Goal: Task Accomplishment & Management: Manage account settings

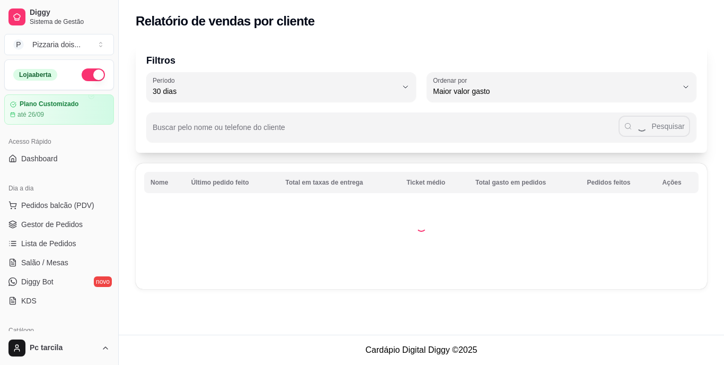
select select "30"
select select "HIGHEST_TOTAL_SPENT_WITH_ORDERS"
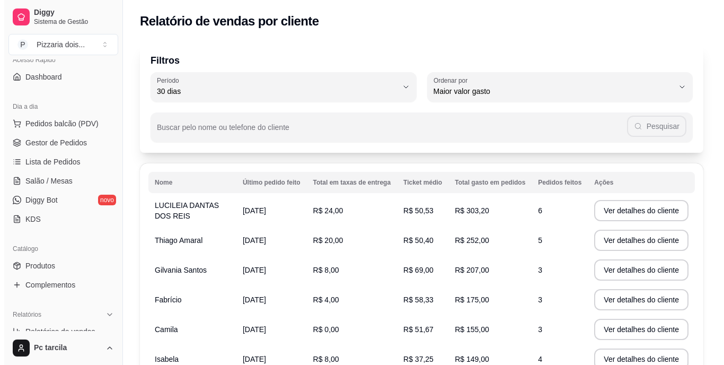
scroll to position [74, 0]
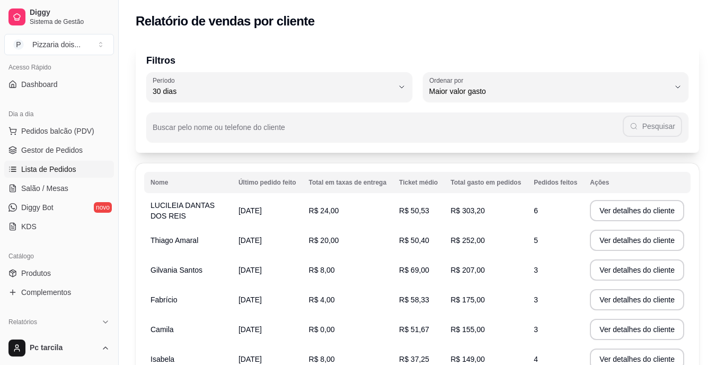
click at [73, 169] on span "Lista de Pedidos" at bounding box center [48, 169] width 55 height 11
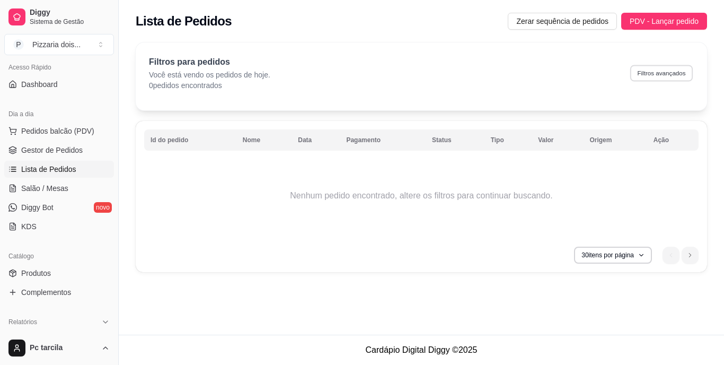
click at [646, 74] on button "Filtros avançados" at bounding box center [662, 73] width 63 height 16
select select "0"
click at [636, 255] on button "30 itens por página" at bounding box center [612, 255] width 75 height 16
click at [487, 247] on div "30 itens por página 1" at bounding box center [421, 255] width 555 height 17
click at [64, 165] on span "Lista de Pedidos" at bounding box center [48, 169] width 55 height 11
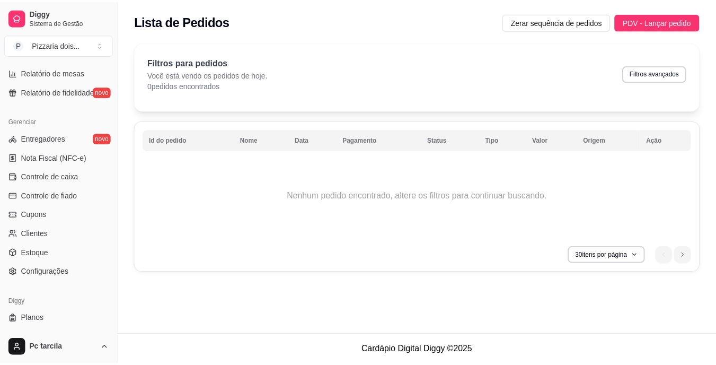
scroll to position [398, 0]
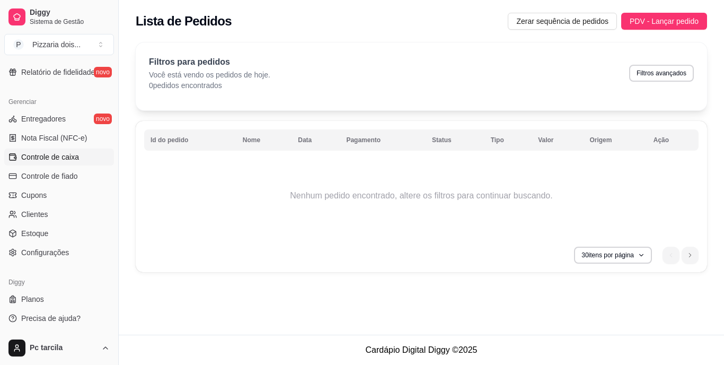
click at [33, 159] on span "Controle de caixa" at bounding box center [50, 157] width 58 height 11
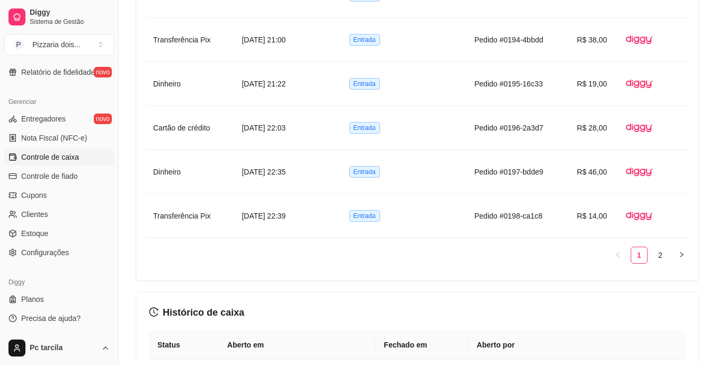
scroll to position [1005, 0]
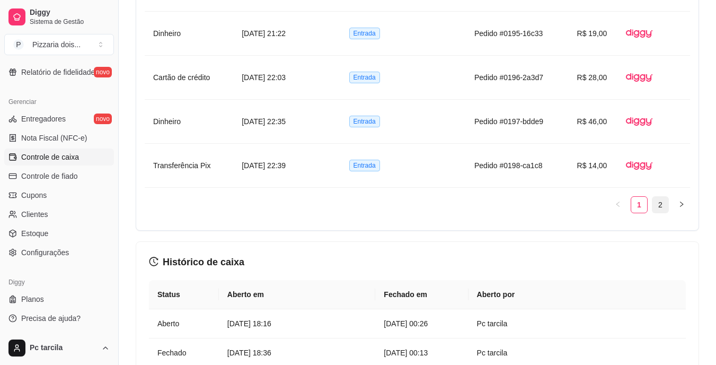
click at [666, 202] on link "2" at bounding box center [661, 205] width 16 height 16
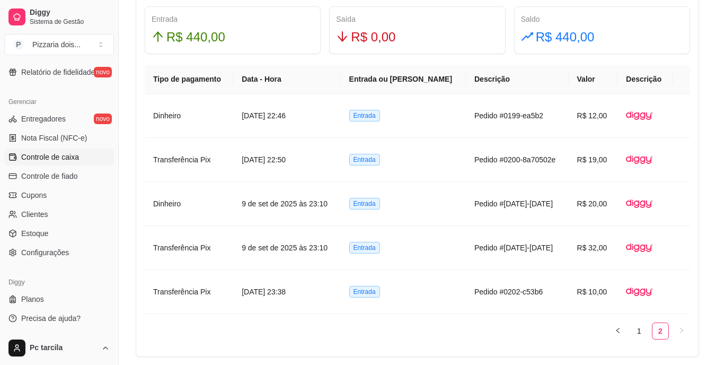
scroll to position [687, 0]
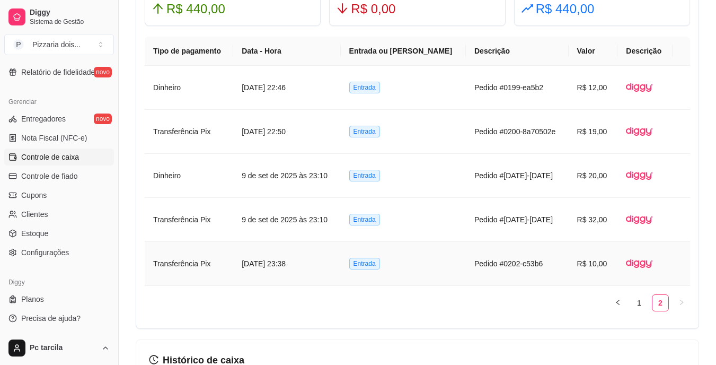
click at [498, 267] on td "Pedido #0202-c53b6" at bounding box center [517, 264] width 103 height 44
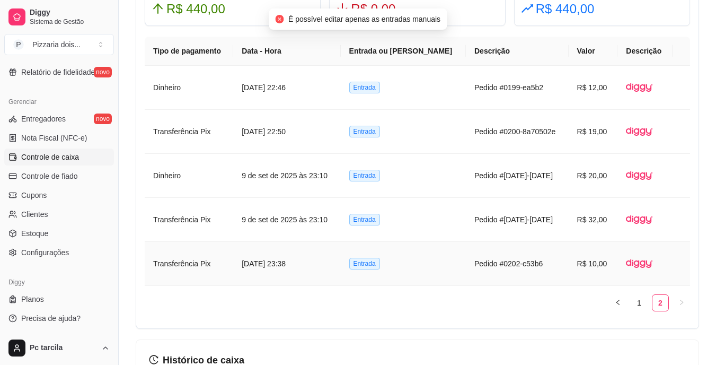
click at [340, 263] on td "[DATE] 23:38" at bounding box center [286, 264] width 107 height 44
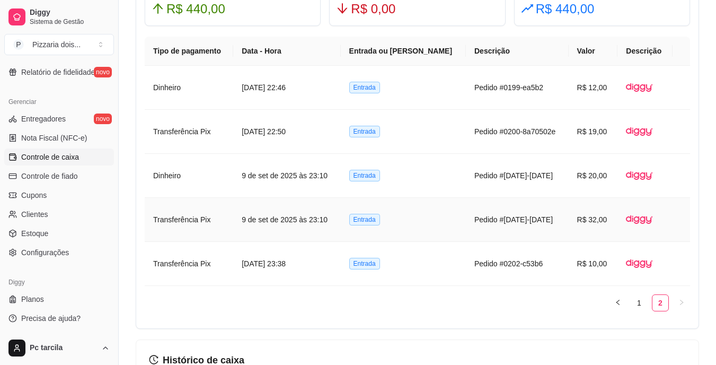
click at [575, 237] on td "R$ 32,00" at bounding box center [593, 220] width 49 height 44
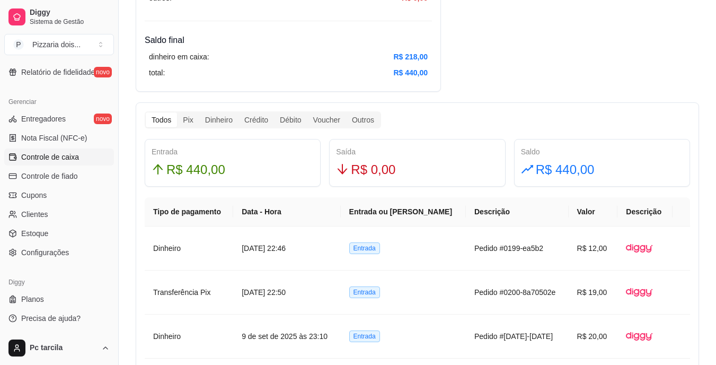
scroll to position [517, 0]
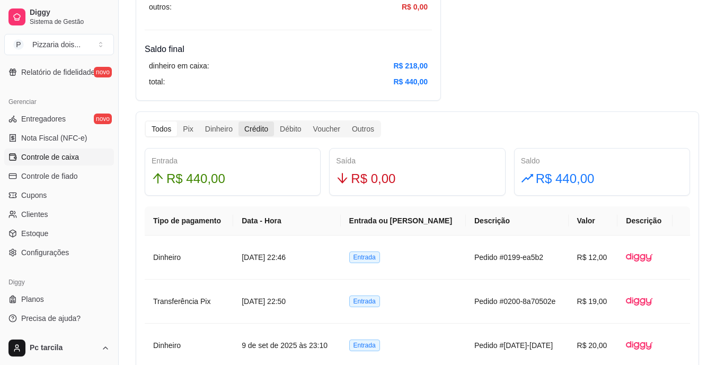
click at [257, 130] on div "Crédito" at bounding box center [257, 128] width 36 height 15
click at [239, 121] on input "Crédito" at bounding box center [239, 121] width 0 height 0
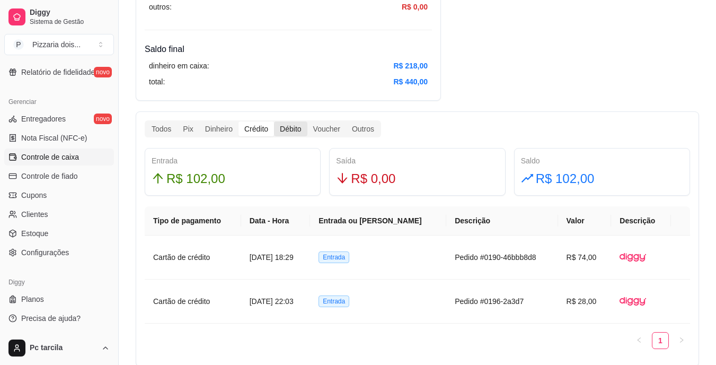
click at [297, 126] on div "Débito" at bounding box center [290, 128] width 33 height 15
click at [274, 121] on input "Débito" at bounding box center [274, 121] width 0 height 0
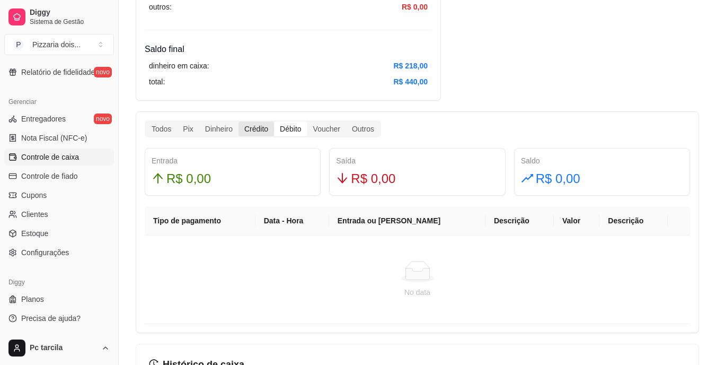
click at [253, 127] on div "Crédito" at bounding box center [257, 128] width 36 height 15
click at [239, 121] on input "Crédito" at bounding box center [239, 121] width 0 height 0
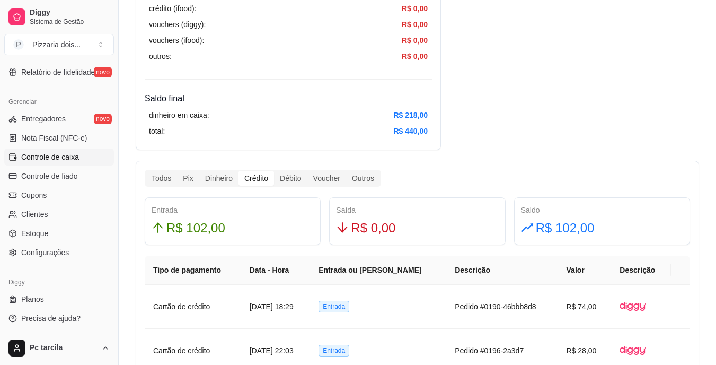
scroll to position [470, 0]
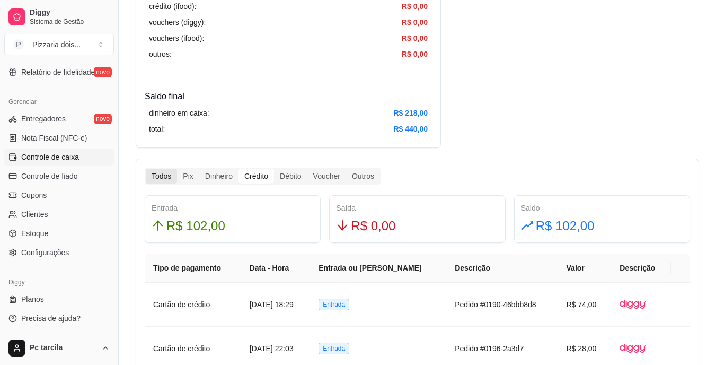
click at [172, 177] on div "Todos" at bounding box center [161, 176] width 31 height 15
click at [146, 169] on input "Todos" at bounding box center [146, 169] width 0 height 0
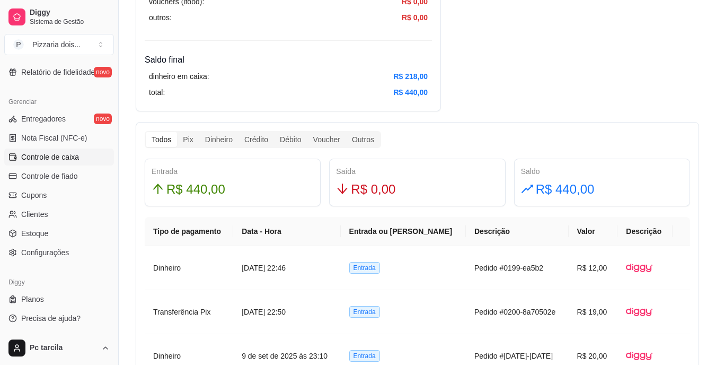
scroll to position [504, 0]
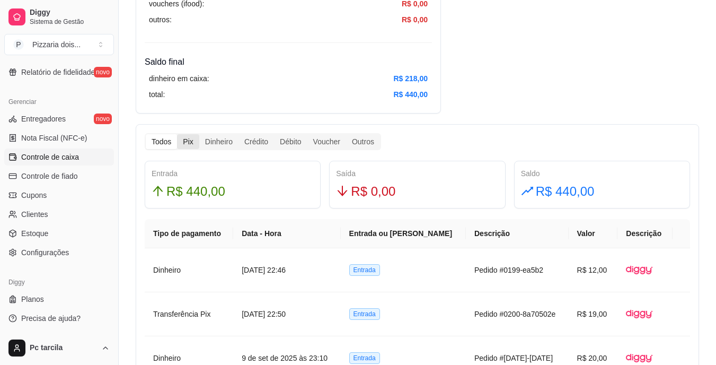
click at [190, 139] on div "Pix" at bounding box center [188, 141] width 22 height 15
click at [177, 134] on input "Pix" at bounding box center [177, 134] width 0 height 0
click at [208, 139] on div "Dinheiro" at bounding box center [218, 141] width 39 height 15
click at [199, 134] on input "Dinheiro" at bounding box center [199, 134] width 0 height 0
click at [247, 137] on div "Crédito" at bounding box center [257, 141] width 36 height 15
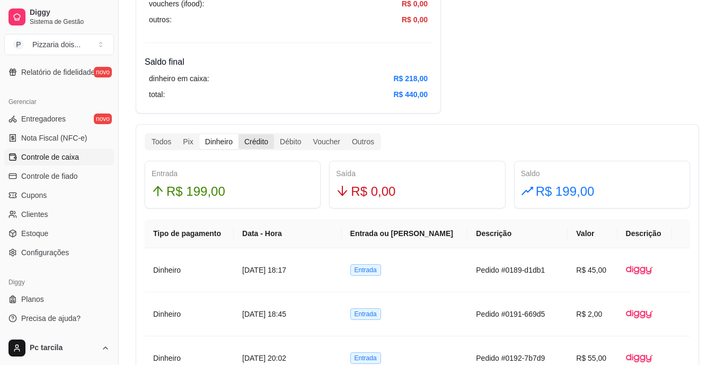
click at [239, 134] on input "Crédito" at bounding box center [239, 134] width 0 height 0
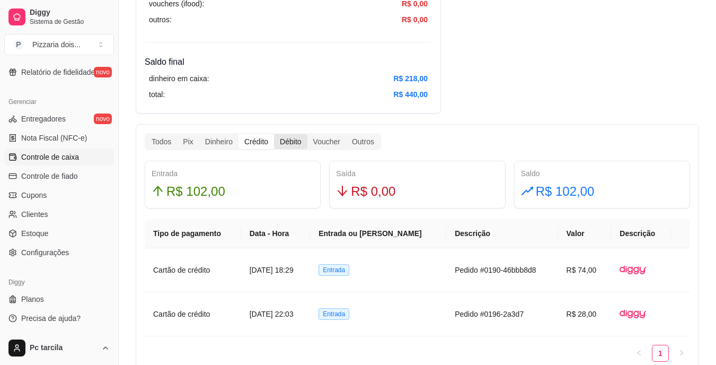
click at [287, 137] on div "Débito" at bounding box center [290, 141] width 33 height 15
click at [274, 134] on input "Débito" at bounding box center [274, 134] width 0 height 0
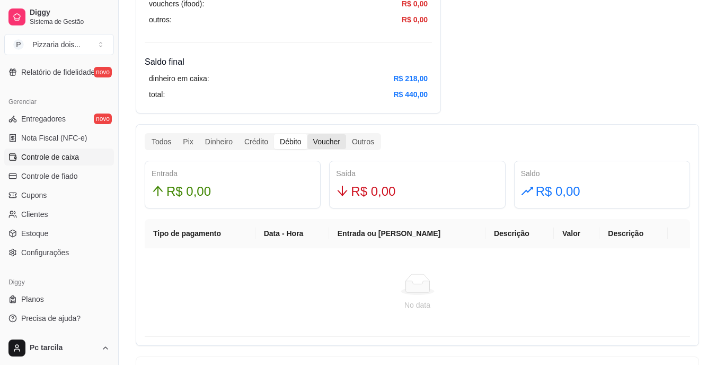
click at [319, 138] on div "Voucher" at bounding box center [327, 141] width 39 height 15
click at [308, 134] on input "Voucher" at bounding box center [308, 134] width 0 height 0
click at [360, 141] on div "Outros" at bounding box center [363, 141] width 34 height 15
click at [346, 134] on input "Outros" at bounding box center [346, 134] width 0 height 0
click at [171, 138] on div "Todos" at bounding box center [161, 141] width 31 height 15
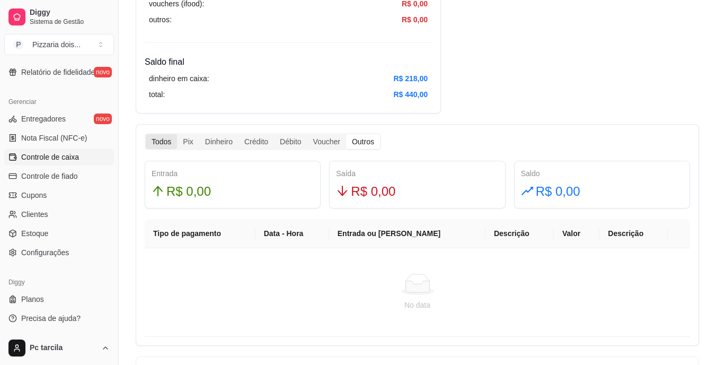
click at [146, 134] on input "Todos" at bounding box center [146, 134] width 0 height 0
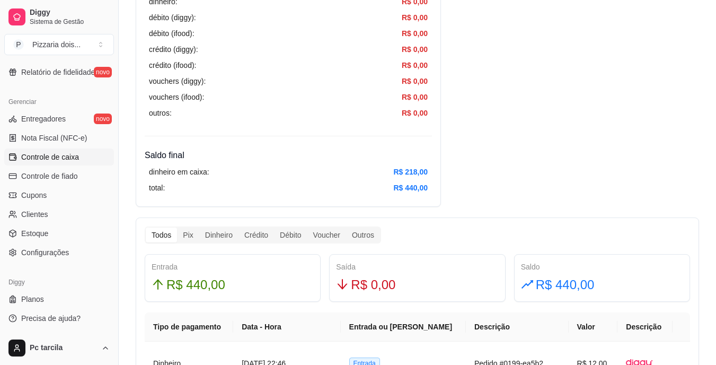
scroll to position [436, 0]
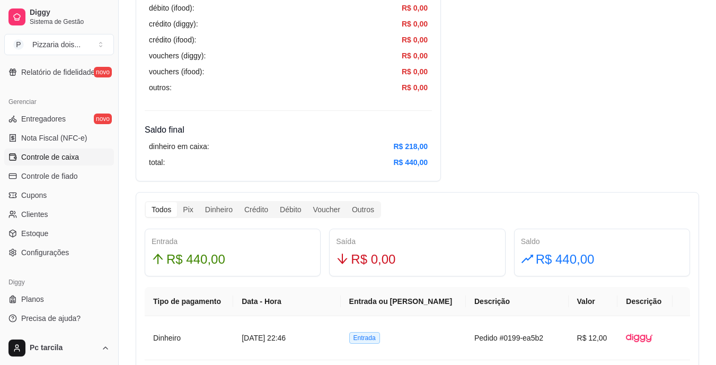
click at [165, 209] on div "Todos" at bounding box center [161, 209] width 31 height 15
click at [146, 202] on input "Todos" at bounding box center [146, 202] width 0 height 0
click at [188, 208] on div "Pix" at bounding box center [188, 209] width 22 height 15
click at [177, 202] on input "Pix" at bounding box center [177, 202] width 0 height 0
drag, startPoint x: 209, startPoint y: 206, endPoint x: 553, endPoint y: 138, distance: 350.3
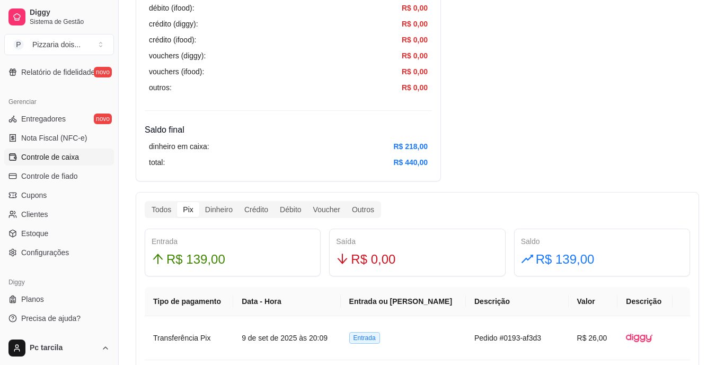
click at [553, 138] on div "Resumo Adicionar entrada/saída Data de abertura: [DATE] 18:16 Saldo inícial Din…" at bounding box center [418, 331] width 564 height 1420
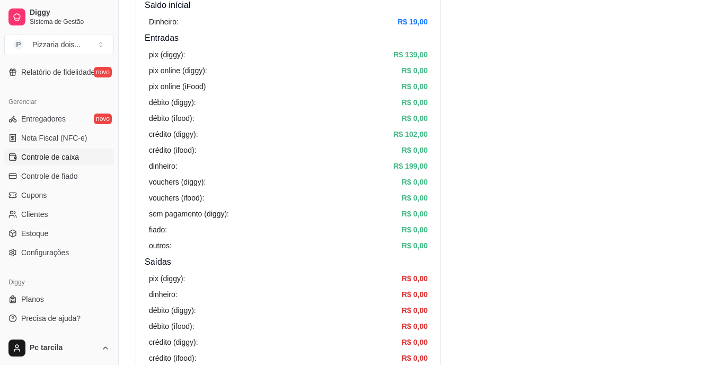
scroll to position [438, 0]
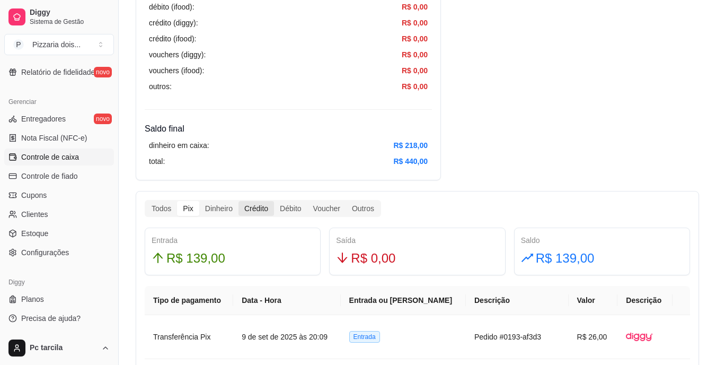
click at [258, 208] on div "Crédito" at bounding box center [257, 208] width 36 height 15
click at [239, 201] on input "Crédito" at bounding box center [239, 201] width 0 height 0
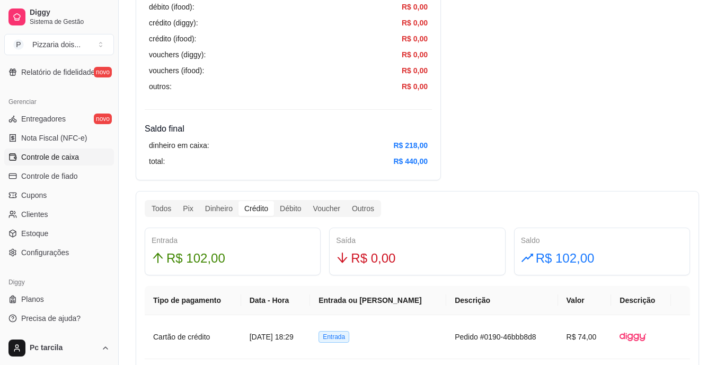
click at [263, 210] on div "Crédito" at bounding box center [257, 208] width 36 height 15
click at [239, 201] on input "Crédito" at bounding box center [239, 201] width 0 height 0
click at [186, 210] on div "Pix" at bounding box center [188, 208] width 22 height 15
click at [177, 201] on input "Pix" at bounding box center [177, 201] width 0 height 0
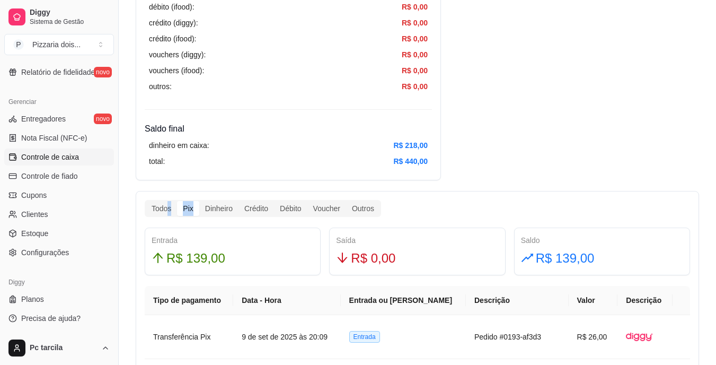
drag, startPoint x: 167, startPoint y: 204, endPoint x: 197, endPoint y: 213, distance: 31.7
click at [197, 213] on div "Todos Pix Dinheiro Crédito Débito Voucher Outros" at bounding box center [263, 208] width 234 height 15
drag, startPoint x: 197, startPoint y: 213, endPoint x: 189, endPoint y: 209, distance: 8.8
click at [189, 209] on div "Pix" at bounding box center [188, 208] width 22 height 15
click at [177, 201] on input "Pix" at bounding box center [177, 201] width 0 height 0
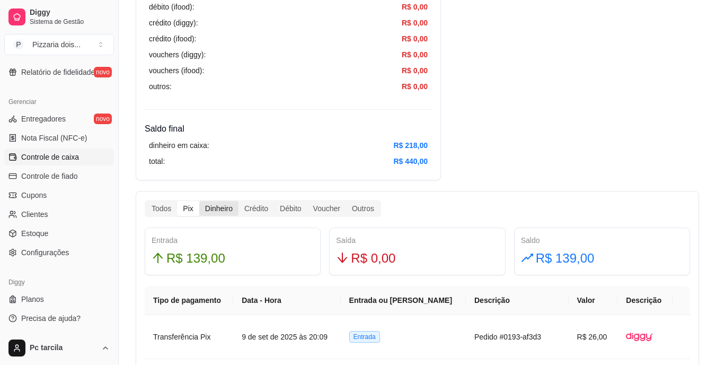
click at [215, 213] on div "Dinheiro" at bounding box center [218, 208] width 39 height 15
click at [199, 201] on input "Dinheiro" at bounding box center [199, 201] width 0 height 0
click at [250, 209] on div "Crédito" at bounding box center [257, 208] width 36 height 15
click at [239, 201] on input "Crédito" at bounding box center [239, 201] width 0 height 0
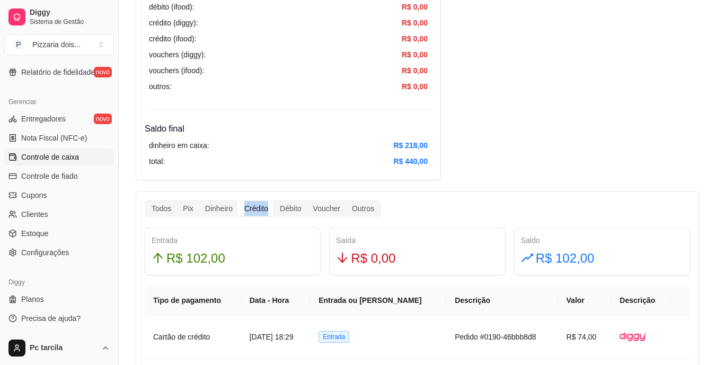
click at [250, 209] on div "Crédito" at bounding box center [257, 208] width 36 height 15
click at [239, 201] on input "Crédito" at bounding box center [239, 201] width 0 height 0
drag, startPoint x: 250, startPoint y: 209, endPoint x: 190, endPoint y: 205, distance: 60.1
click at [190, 205] on div "Todos Pix Dinheiro Crédito Débito Voucher Outros" at bounding box center [263, 208] width 234 height 15
click at [190, 205] on div "Pix" at bounding box center [188, 208] width 22 height 15
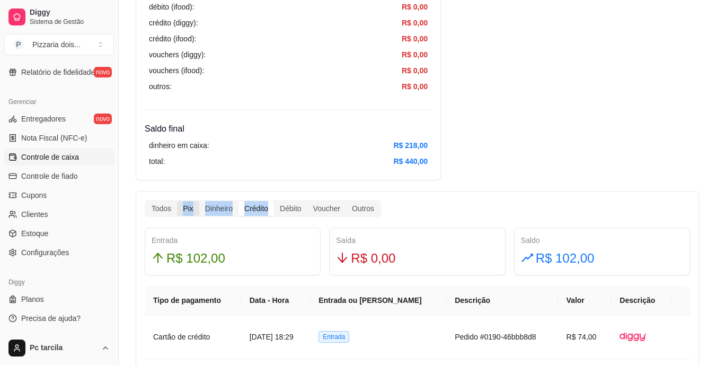
click at [177, 201] on input "Pix" at bounding box center [177, 201] width 0 height 0
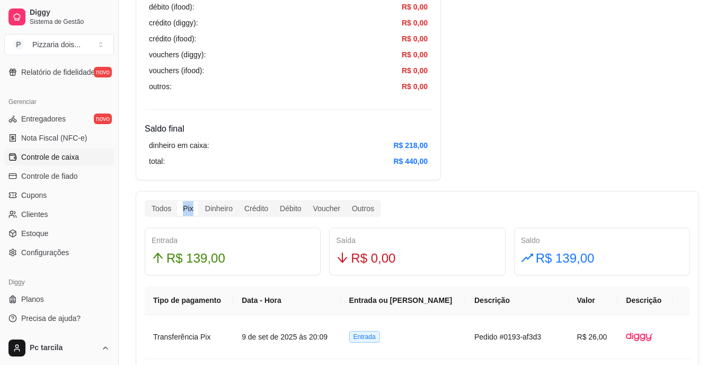
click at [190, 205] on div "Pix" at bounding box center [188, 208] width 22 height 15
click at [177, 201] on input "Pix" at bounding box center [177, 201] width 0 height 0
drag, startPoint x: 190, startPoint y: 205, endPoint x: 188, endPoint y: 221, distance: 16.0
click at [193, 207] on div "Pix" at bounding box center [188, 208] width 22 height 15
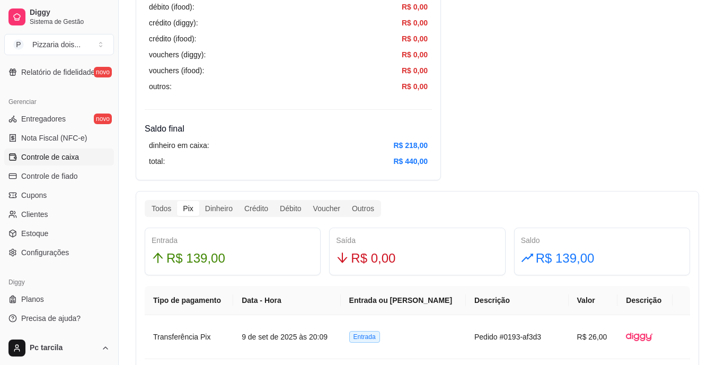
click at [177, 201] on input "Pix" at bounding box center [177, 201] width 0 height 0
click at [212, 209] on div "Dinheiro" at bounding box center [218, 208] width 39 height 15
click at [199, 201] on input "Dinheiro" at bounding box center [199, 201] width 0 height 0
click at [351, 211] on div "Outros" at bounding box center [363, 208] width 34 height 15
click at [346, 201] on input "Outros" at bounding box center [346, 201] width 0 height 0
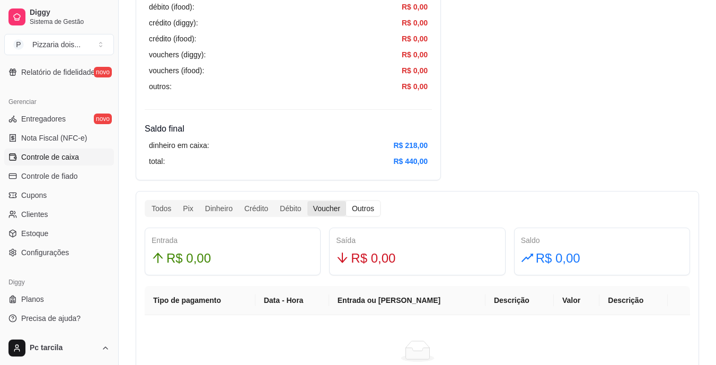
click at [321, 208] on div "Voucher" at bounding box center [327, 208] width 39 height 15
click at [308, 201] on input "Voucher" at bounding box center [308, 201] width 0 height 0
click at [295, 208] on div "Débito" at bounding box center [290, 208] width 33 height 15
click at [274, 201] on input "Débito" at bounding box center [274, 201] width 0 height 0
click at [239, 206] on div "Crédito" at bounding box center [257, 208] width 36 height 15
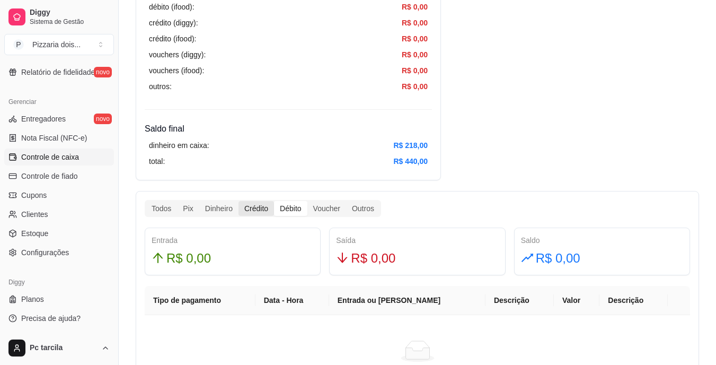
click at [239, 201] on input "Crédito" at bounding box center [239, 201] width 0 height 0
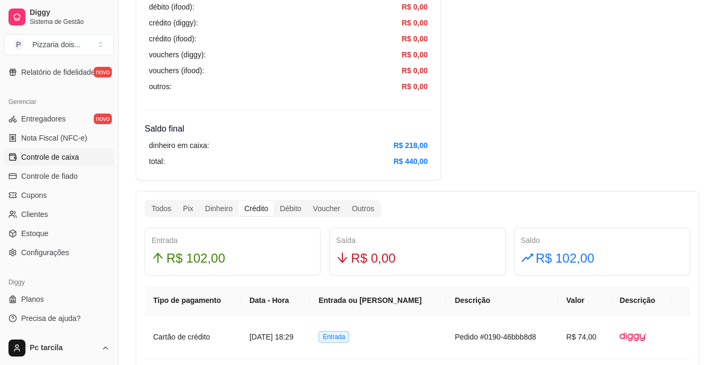
click at [258, 206] on div "Crédito" at bounding box center [257, 208] width 36 height 15
click at [239, 201] on input "Crédito" at bounding box center [239, 201] width 0 height 0
click at [225, 205] on div "Dinheiro" at bounding box center [218, 208] width 39 height 15
click at [199, 201] on input "Dinheiro" at bounding box center [199, 201] width 0 height 0
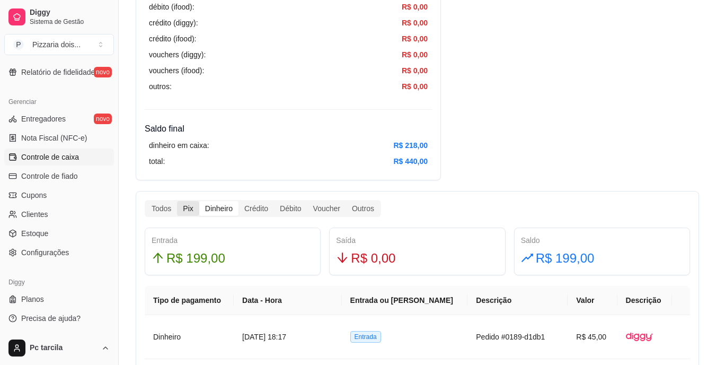
click at [187, 208] on div "Pix" at bounding box center [188, 208] width 22 height 15
click at [177, 201] on input "Pix" at bounding box center [177, 201] width 0 height 0
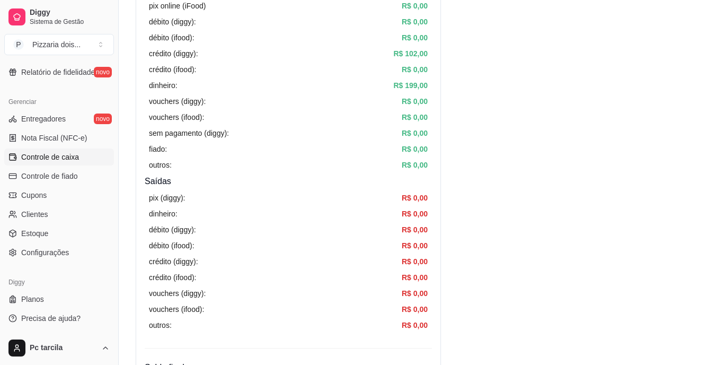
scroll to position [0, 0]
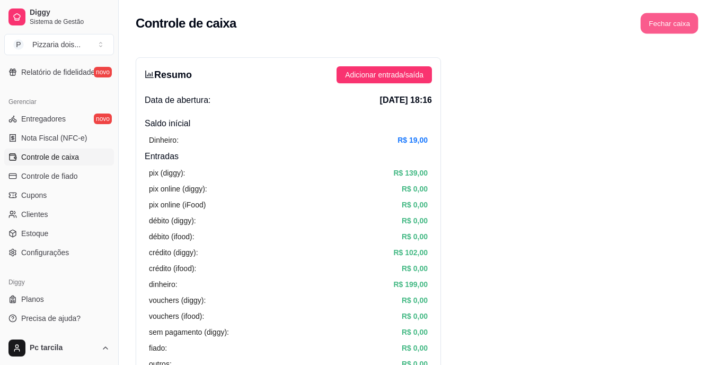
click at [680, 23] on button "Fechar caixa" at bounding box center [670, 23] width 58 height 21
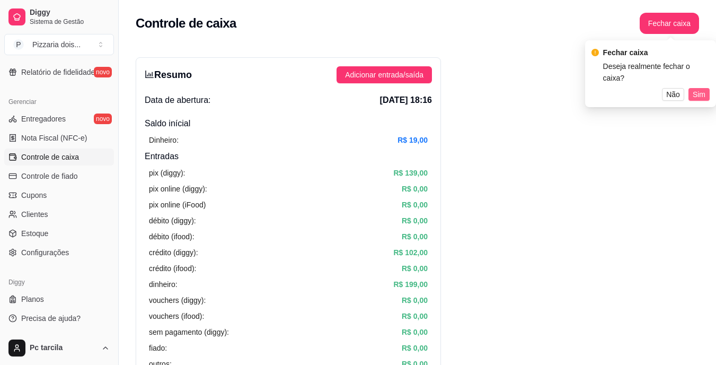
click at [695, 89] on span "Sim" at bounding box center [699, 95] width 13 height 12
